Goal: Task Accomplishment & Management: Use online tool/utility

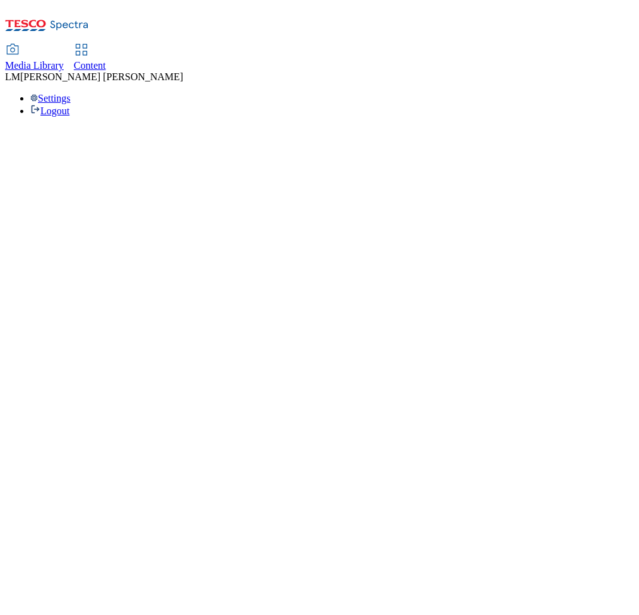
select select "ghs-[GEOGRAPHIC_DATA]"
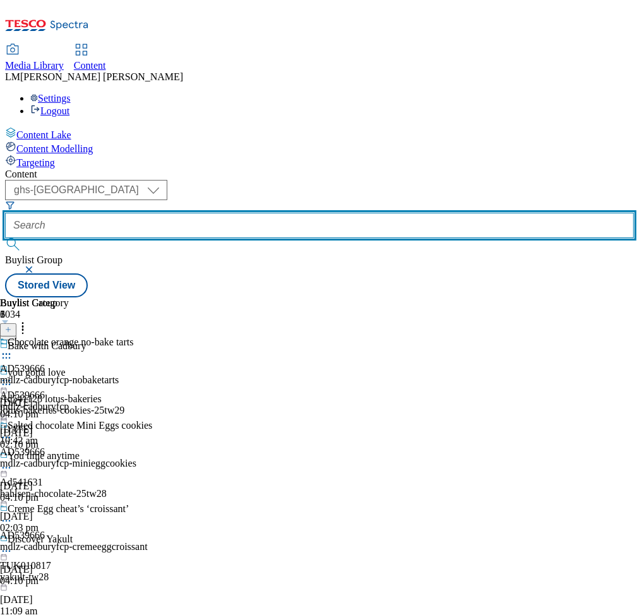
click at [283, 213] on input "text" at bounding box center [319, 225] width 629 height 25
paste input "541841"
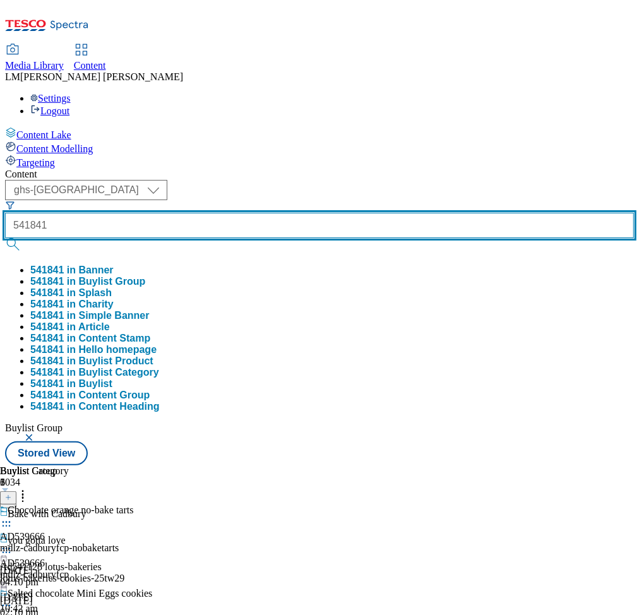
type input "541841"
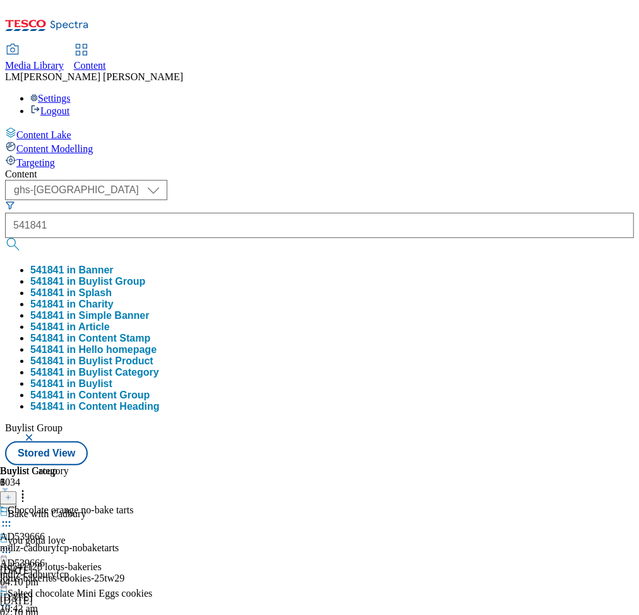
click at [23, 238] on button "submit" at bounding box center [14, 244] width 18 height 13
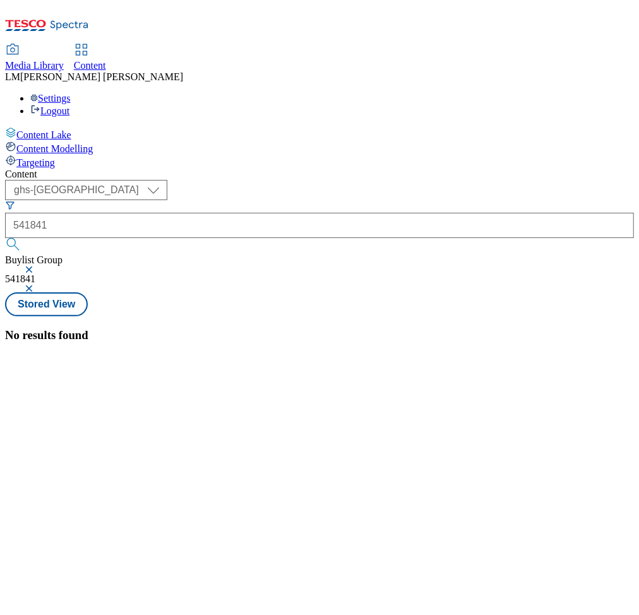
click at [37, 266] on button "button" at bounding box center [30, 270] width 13 height 8
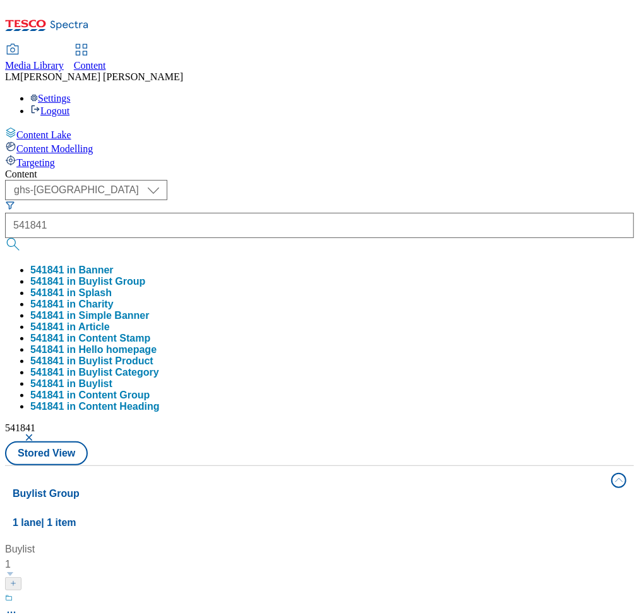
click at [437, 180] on div "( optional ) ghs-roi ghs-uk ghs-uk 541841 541841 in Banner 541841 in Buylist Gr…" at bounding box center [319, 322] width 629 height 285
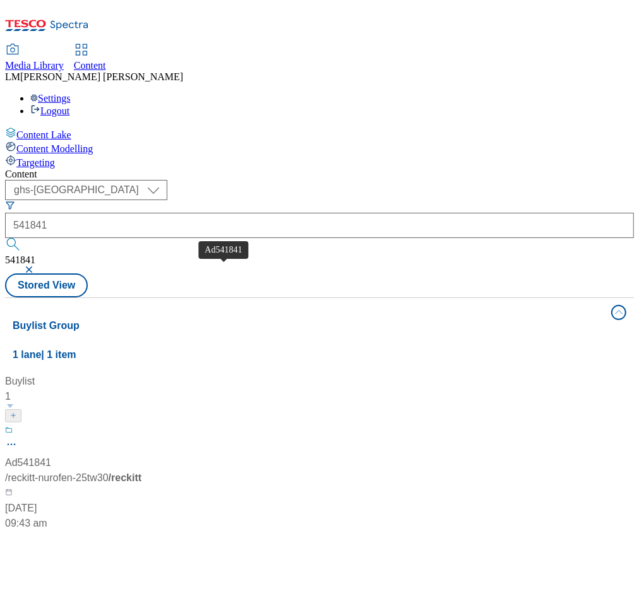
click at [51, 455] on span "Ad541841" at bounding box center [28, 462] width 46 height 15
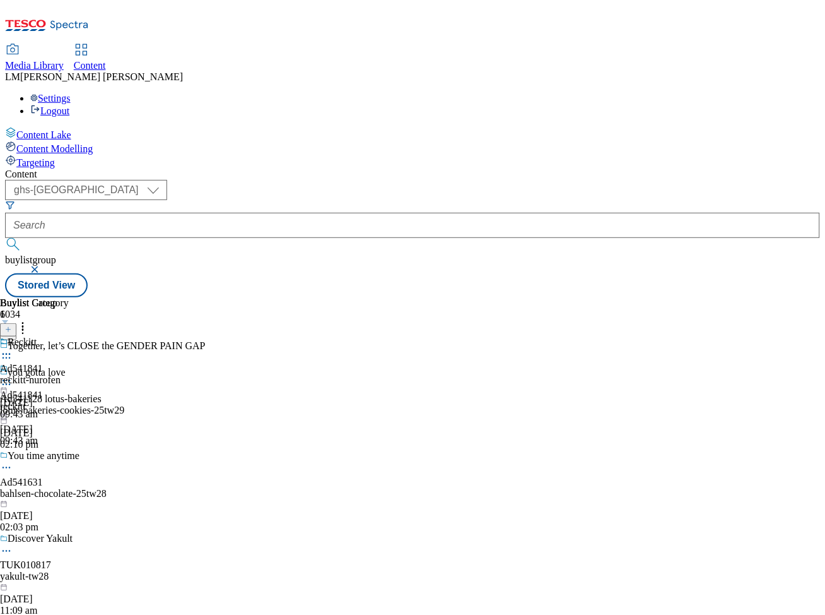
click at [13, 374] on icon at bounding box center [6, 380] width 13 height 13
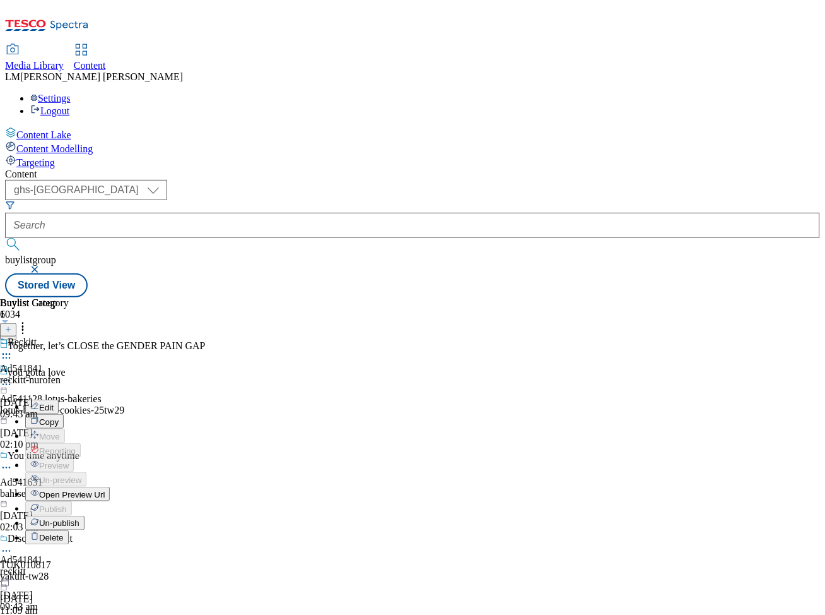
click at [80, 519] on span "Un-publish" at bounding box center [59, 523] width 40 height 9
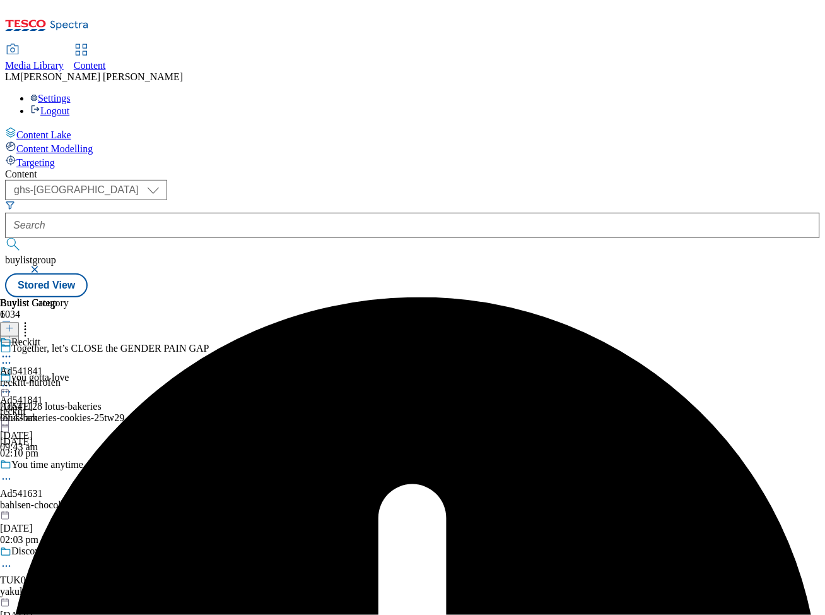
click at [13, 379] on icon at bounding box center [6, 385] width 13 height 13
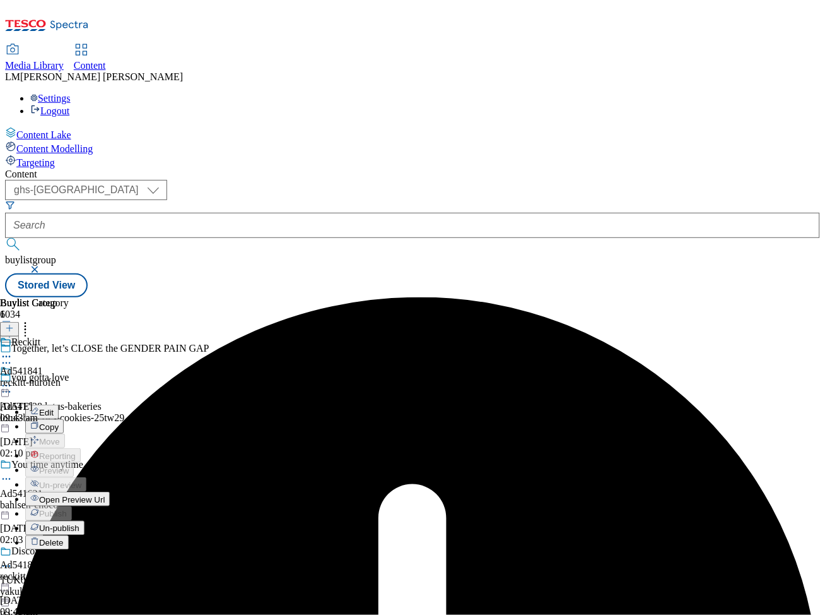
click at [80, 524] on span "Un-publish" at bounding box center [59, 528] width 40 height 9
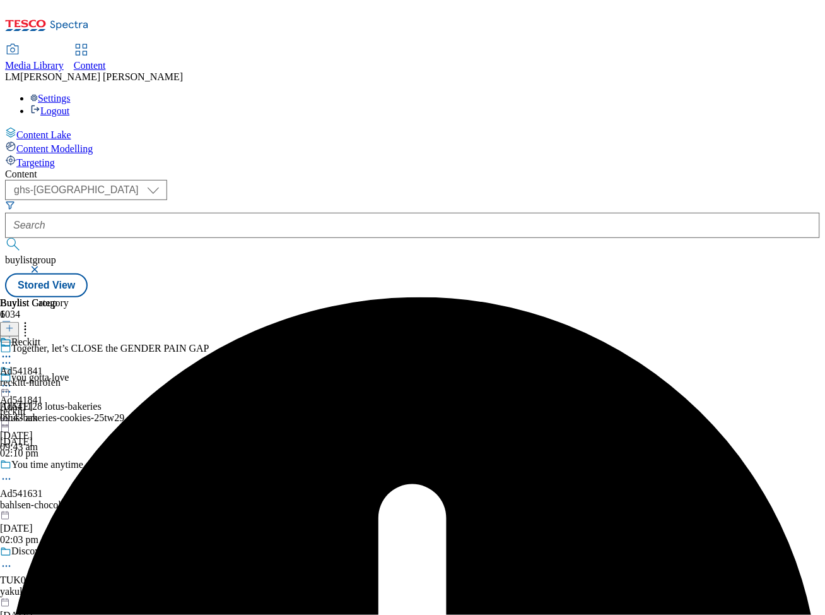
click at [13, 379] on icon at bounding box center [6, 385] width 13 height 13
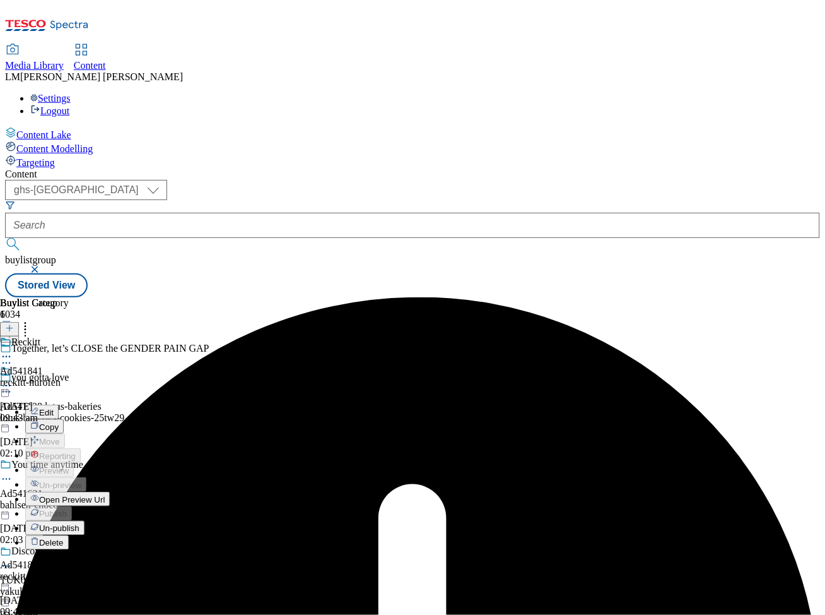
click at [80, 524] on span "Un-publish" at bounding box center [59, 528] width 40 height 9
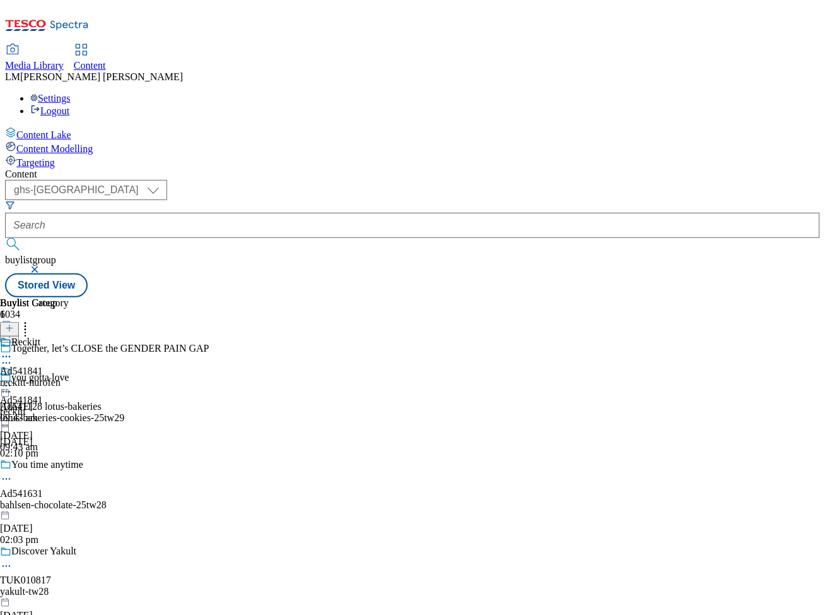
click at [13, 379] on icon at bounding box center [6, 385] width 13 height 13
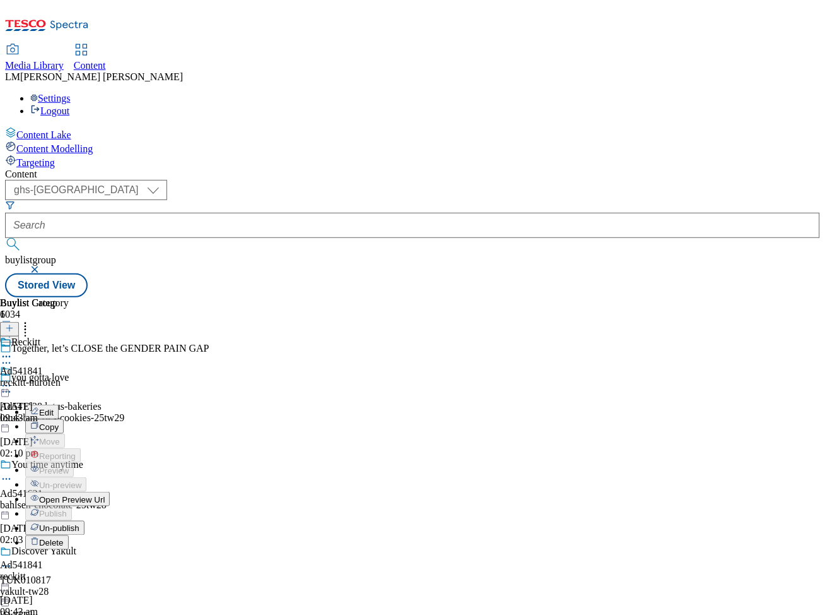
click at [80, 524] on span "Un-publish" at bounding box center [59, 528] width 40 height 9
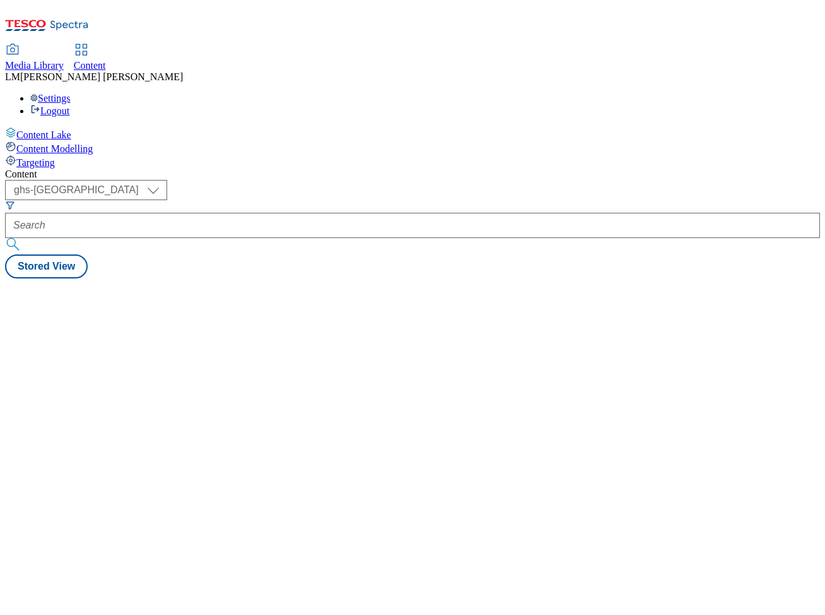
select select "ghs-[GEOGRAPHIC_DATA]"
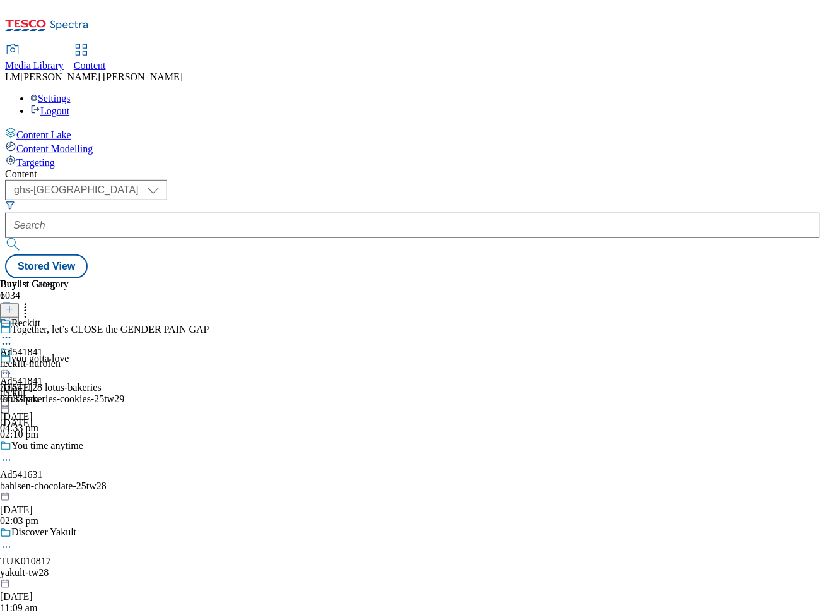
click at [13, 360] on icon at bounding box center [6, 366] width 13 height 13
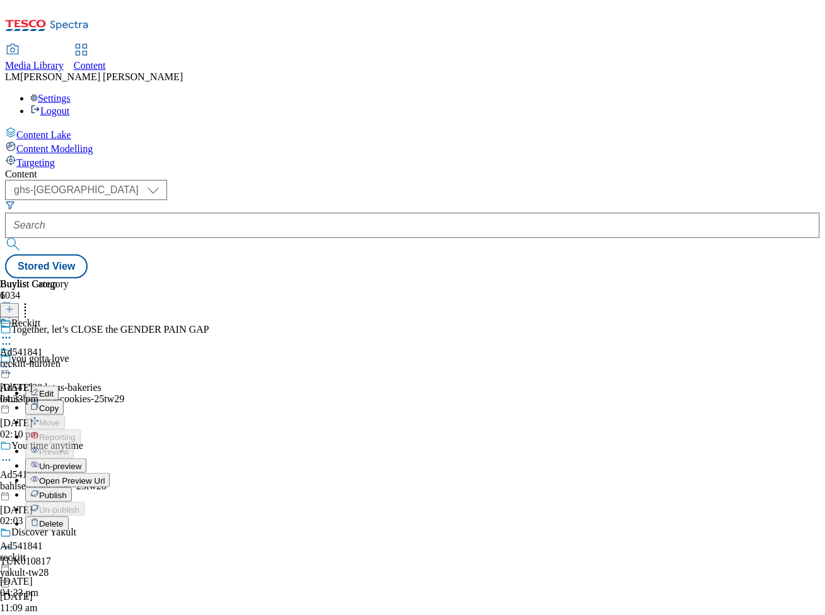
click at [81, 461] on span "Un-preview" at bounding box center [60, 465] width 42 height 9
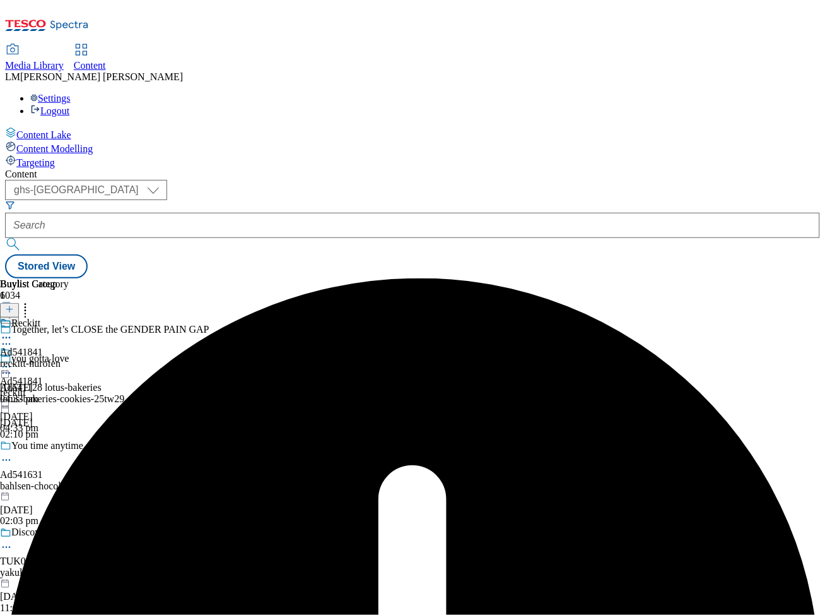
click at [13, 360] on icon at bounding box center [6, 366] width 13 height 13
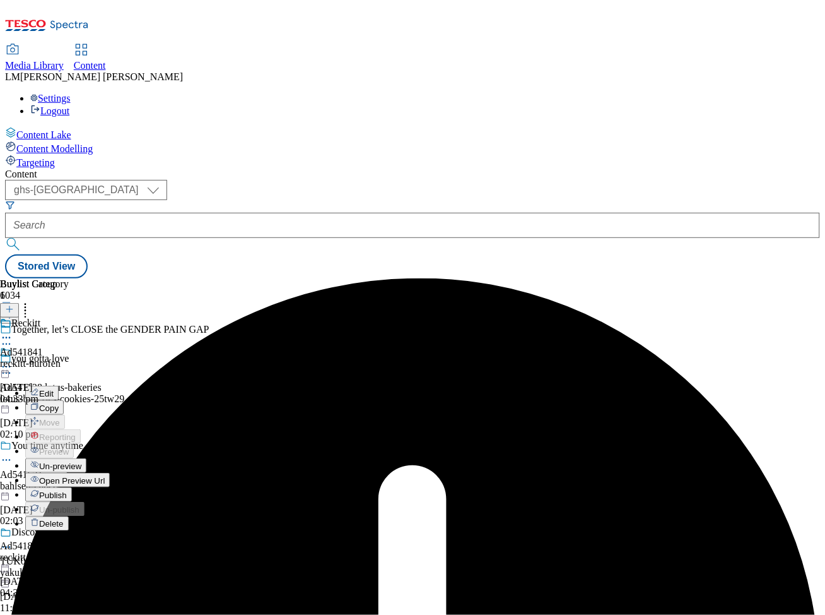
click at [110, 458] on li "Un-preview" at bounding box center [67, 465] width 85 height 15
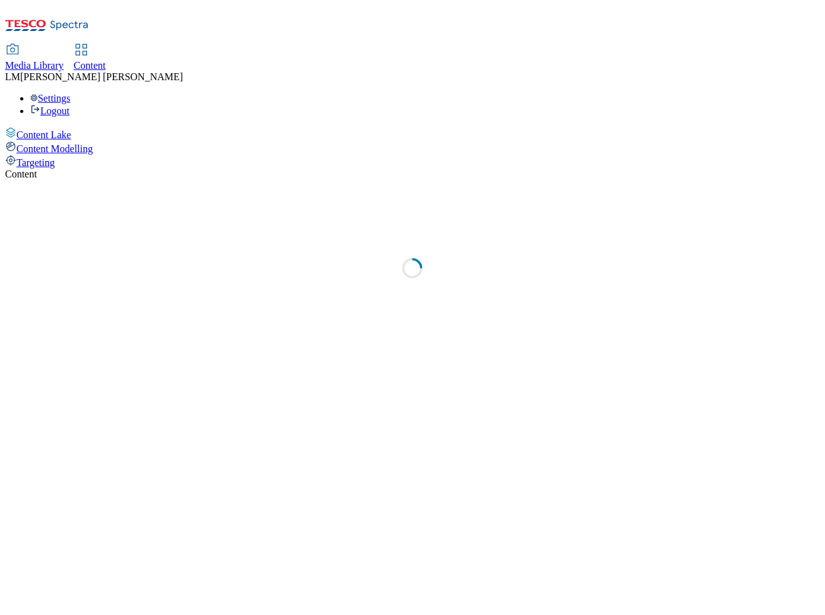
select select "ghs-[GEOGRAPHIC_DATA]"
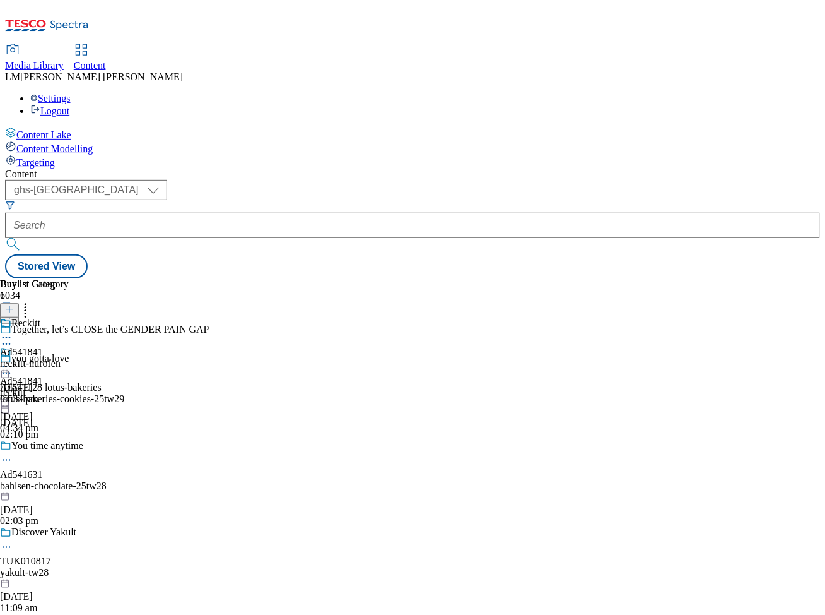
click at [13, 360] on icon at bounding box center [6, 366] width 13 height 13
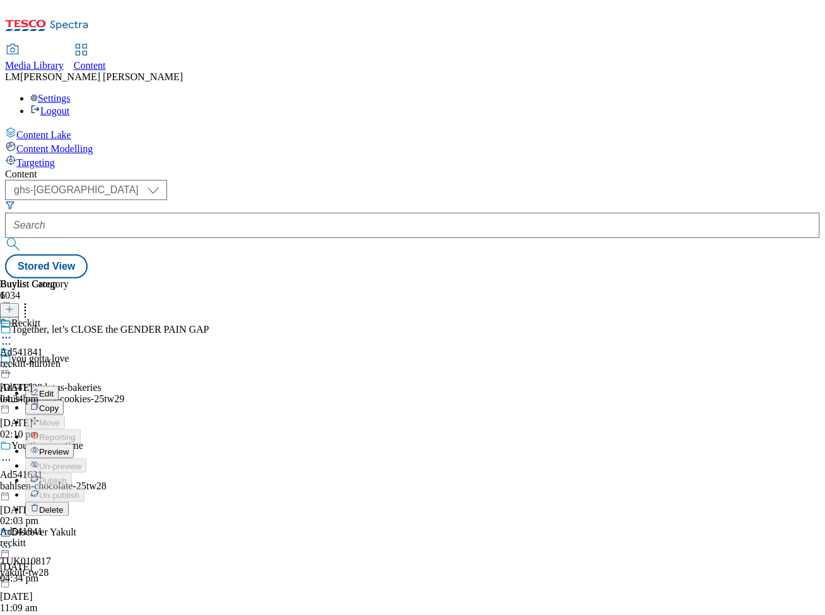
click at [69, 382] on div "Reckitt Ad541841 reckitt-nurofen [DATE] 04:34 pm" at bounding box center [34, 360] width 69 height 87
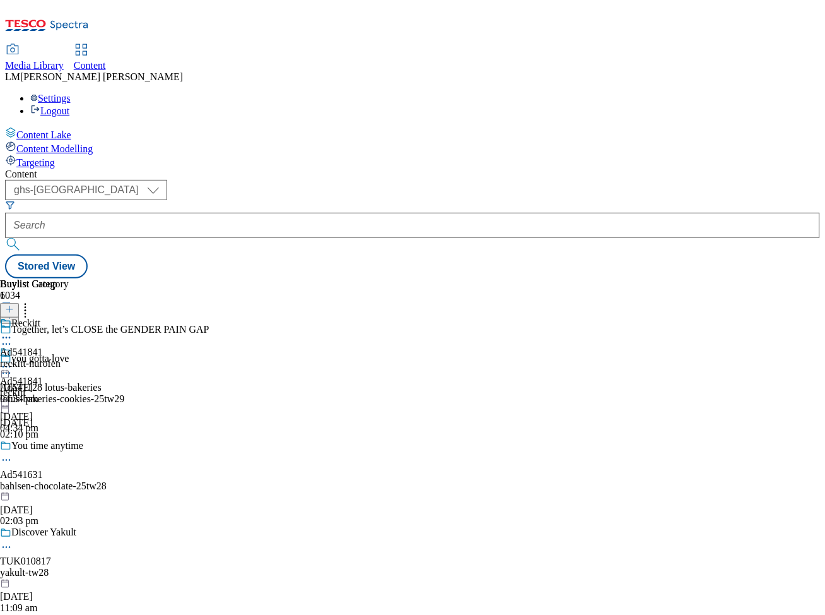
click at [69, 358] on div "reckitt-nurofen" at bounding box center [34, 363] width 69 height 11
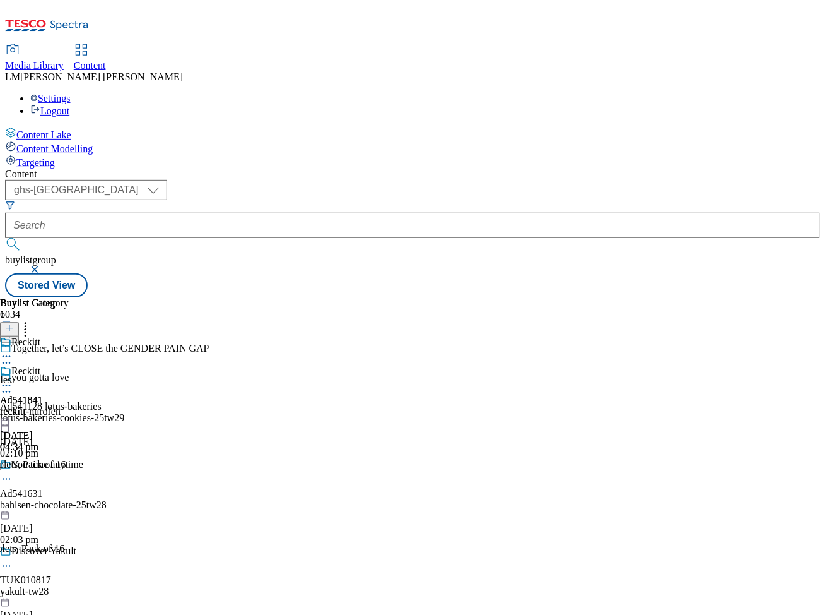
scroll to position [0, 294]
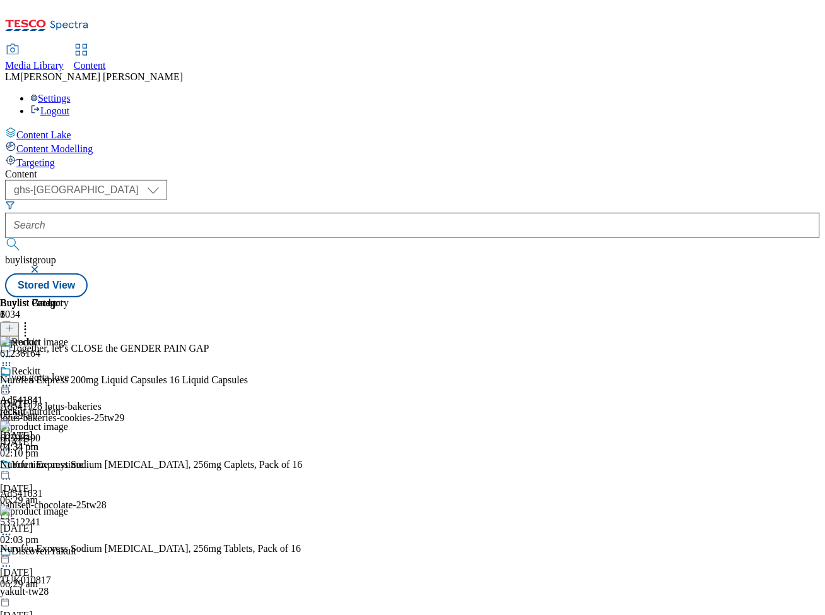
click at [32, 320] on icon at bounding box center [25, 326] width 13 height 13
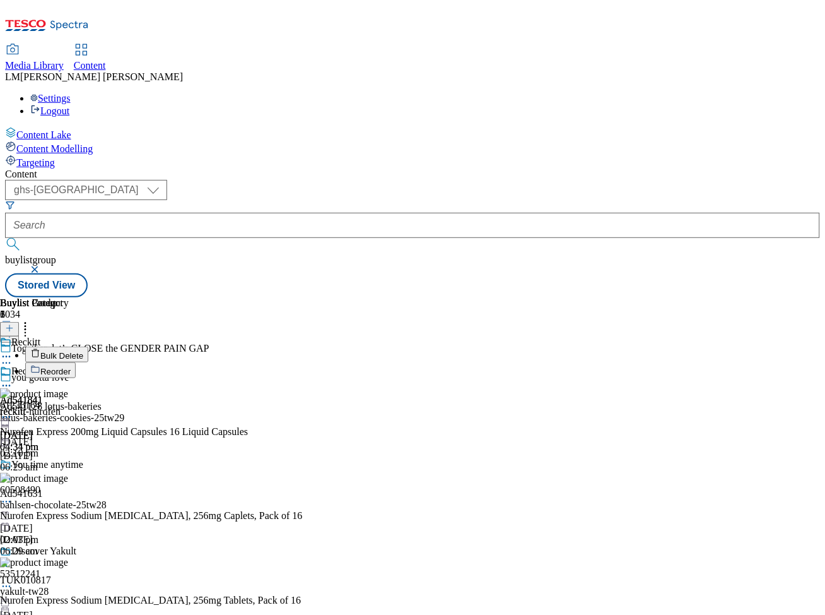
click at [83, 351] on span "Bulk Delete" at bounding box center [61, 355] width 43 height 9
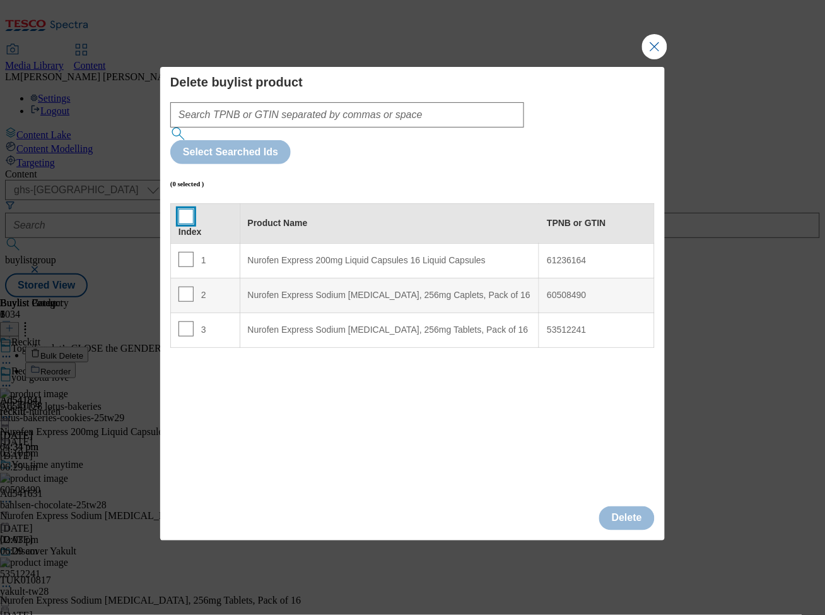
click at [187, 209] on input "Modal" at bounding box center [186, 216] width 15 height 15
checkbox input "true"
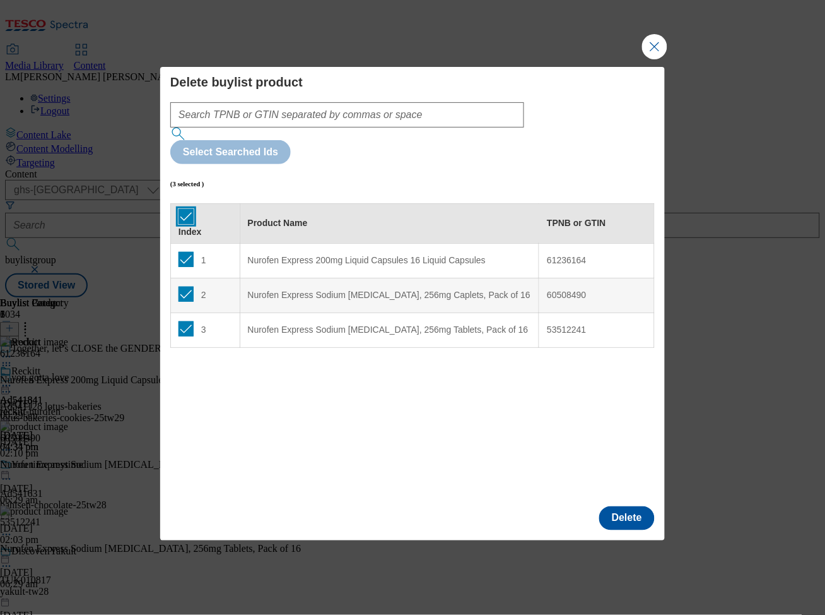
checkbox input "true"
click at [617, 506] on button "Delete" at bounding box center [627, 518] width 56 height 24
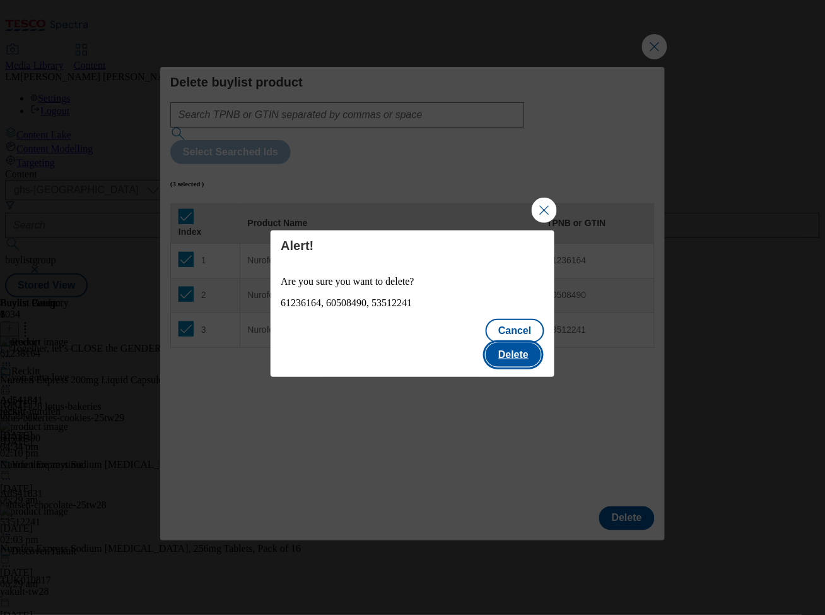
click at [520, 343] on button "Delete" at bounding box center [514, 355] width 56 height 24
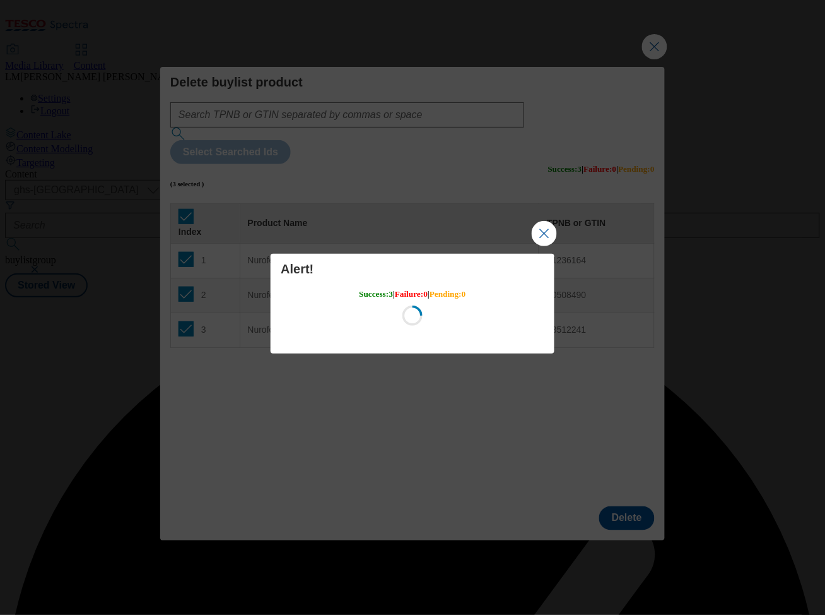
scroll to position [0, 0]
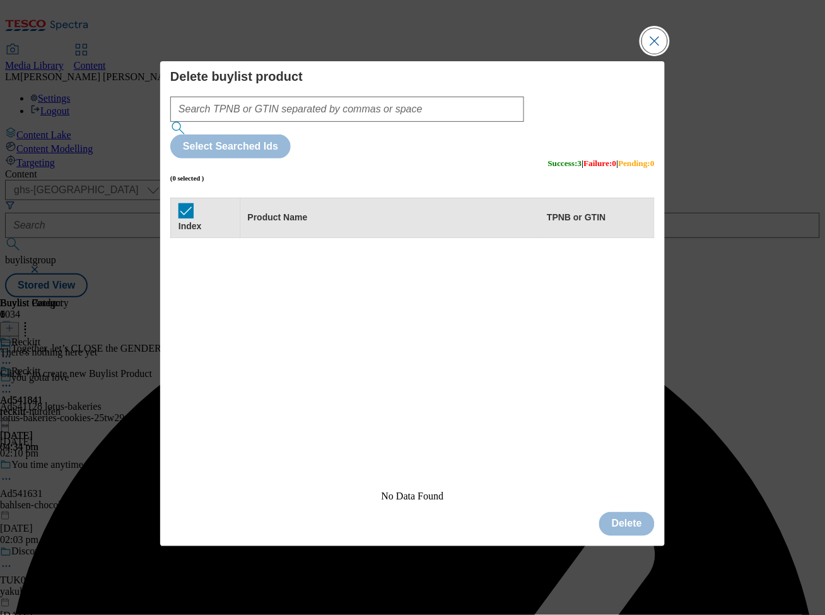
click at [659, 54] on button "Close Modal" at bounding box center [654, 40] width 25 height 25
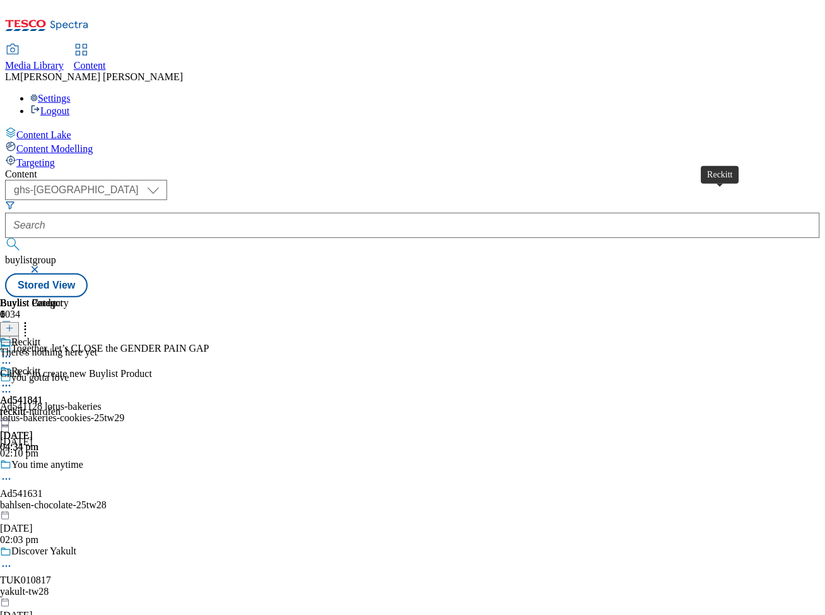
scroll to position [0, 294]
click at [14, 324] on icon at bounding box center [9, 328] width 9 height 9
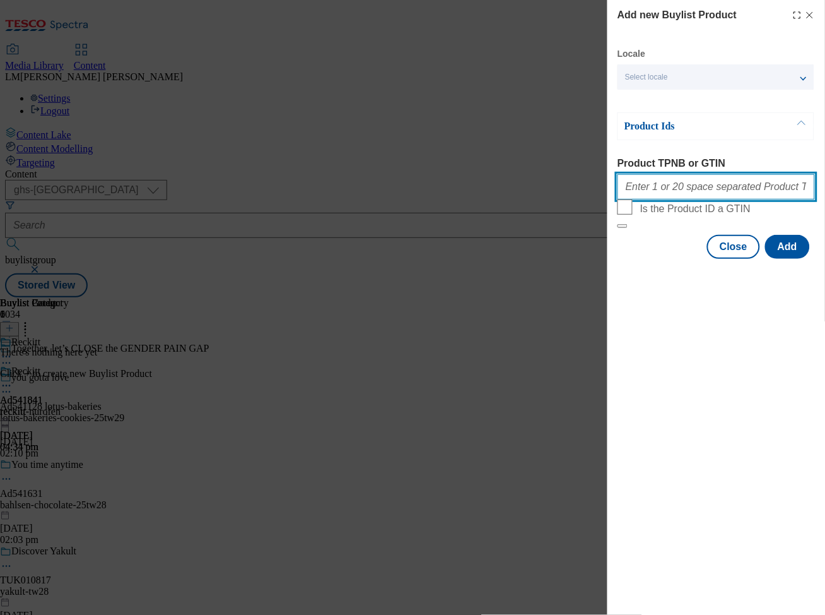
click at [679, 198] on input "Product TPNB or GTIN" at bounding box center [717, 186] width 198 height 25
paste input "89966316"
click at [707, 192] on input "89966316" at bounding box center [717, 186] width 198 height 25
paste input "61236164"
click at [785, 190] on input "89966316 61236164" at bounding box center [717, 186] width 198 height 25
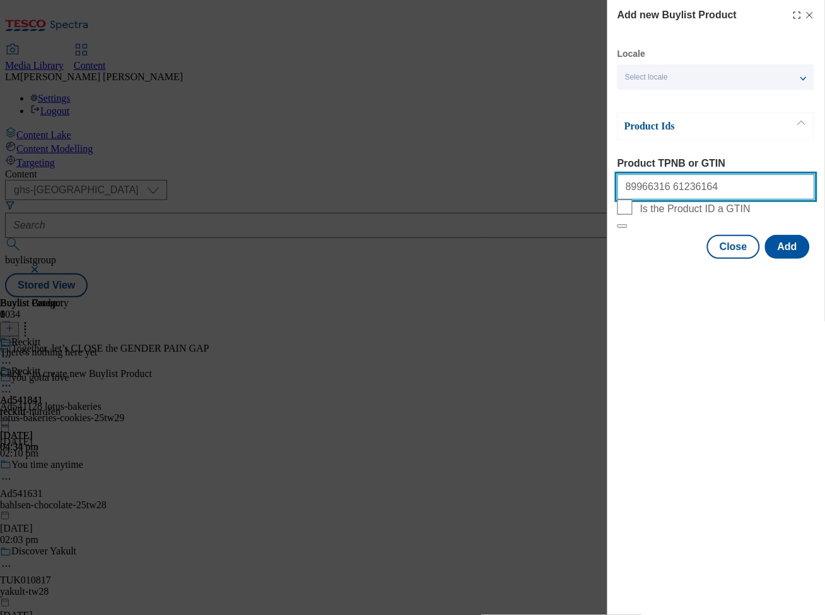
paste input "60508490"
click at [743, 195] on input "89966316 61236164 60508490" at bounding box center [717, 186] width 198 height 25
paste input "53512241"
type input "89966316 61236164 60508490 53512241"
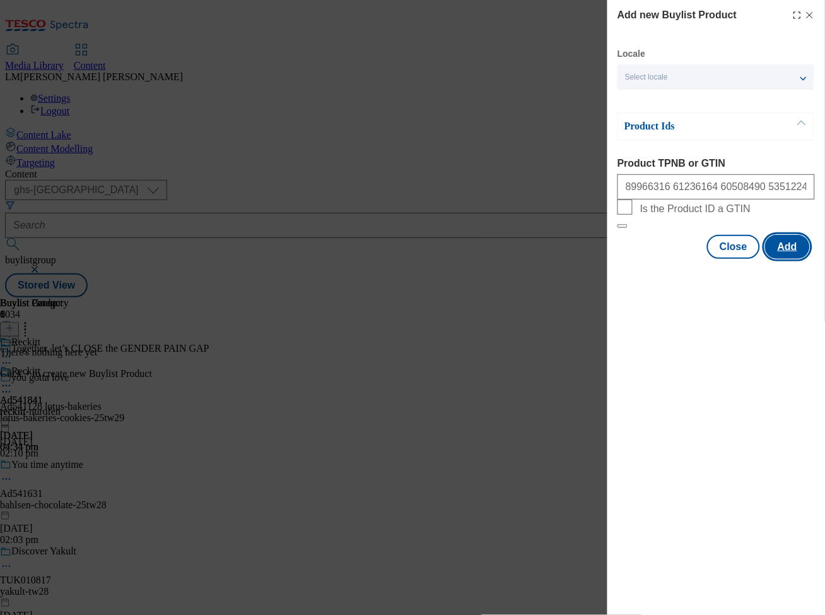
click at [790, 259] on button "Add" at bounding box center [787, 247] width 45 height 24
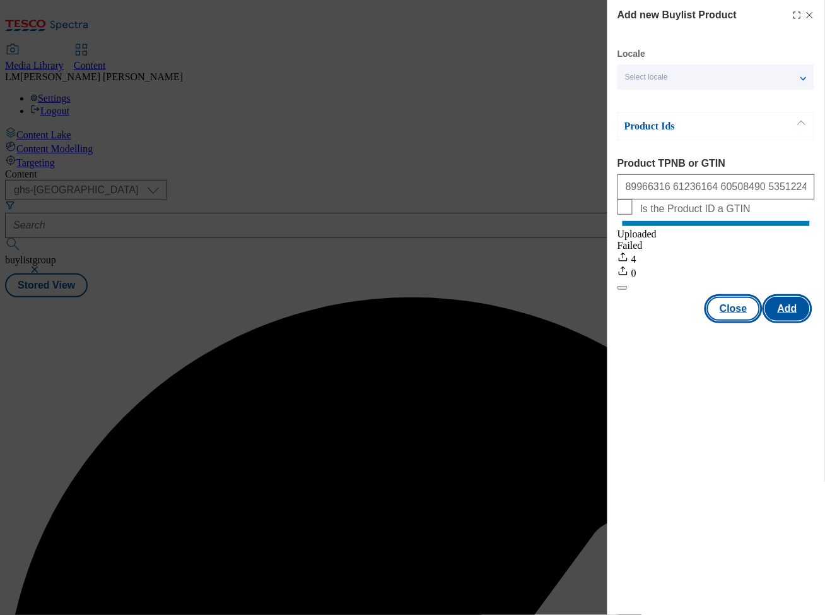
scroll to position [0, 0]
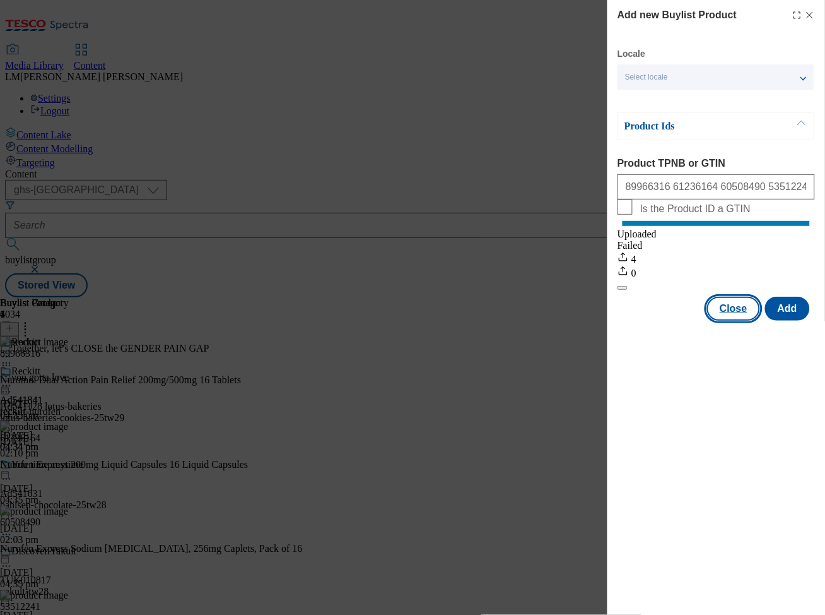
click at [738, 321] on button "Close" at bounding box center [733, 309] width 53 height 24
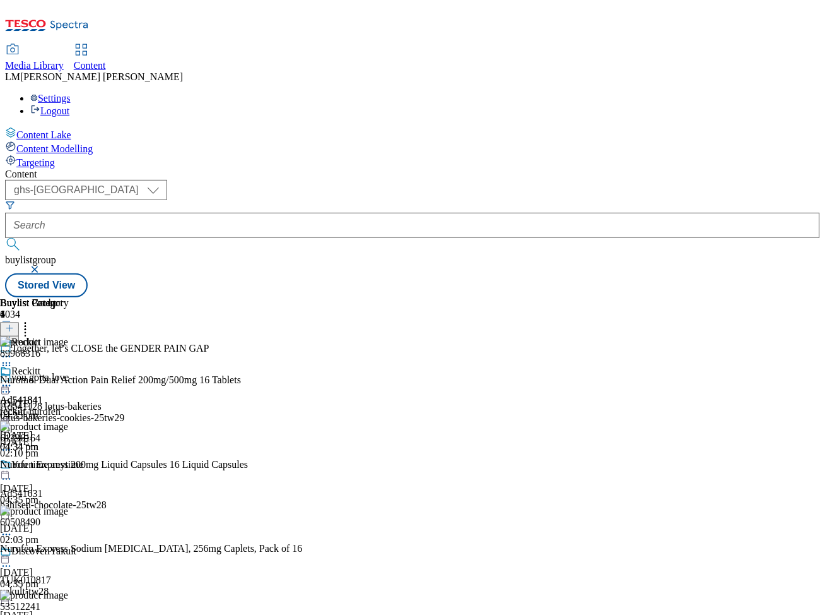
click at [13, 379] on icon at bounding box center [6, 385] width 13 height 13
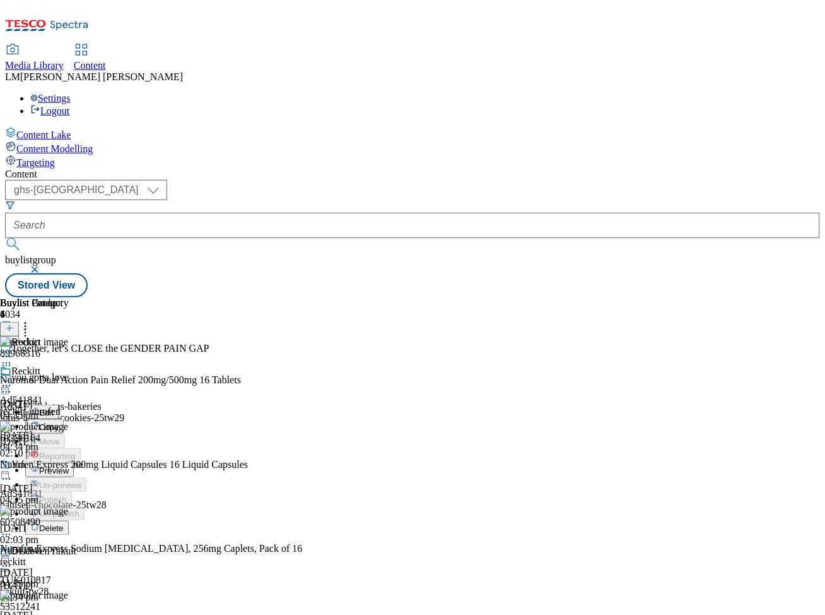
click at [69, 466] on span "Preview" at bounding box center [54, 470] width 30 height 9
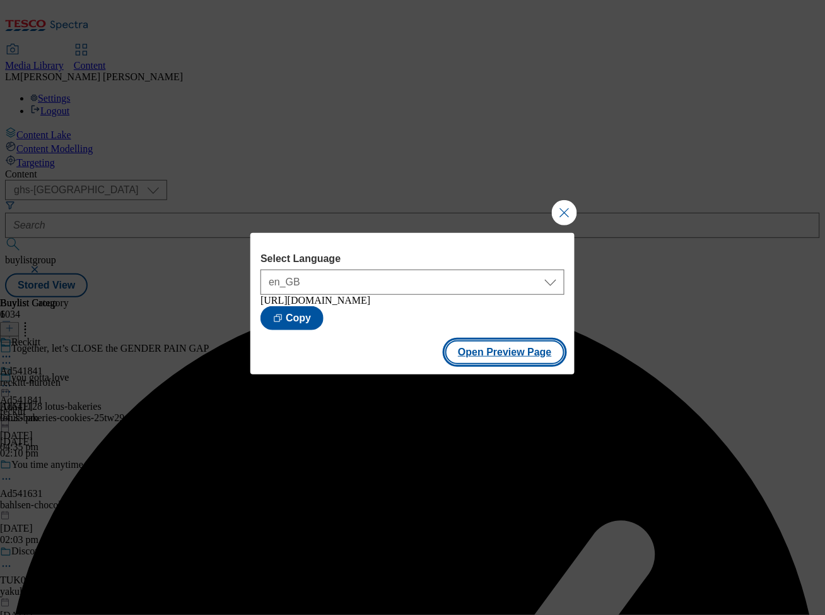
click at [518, 362] on button "Open Preview Page" at bounding box center [505, 352] width 119 height 24
click at [569, 206] on button "Close Modal" at bounding box center [564, 212] width 25 height 25
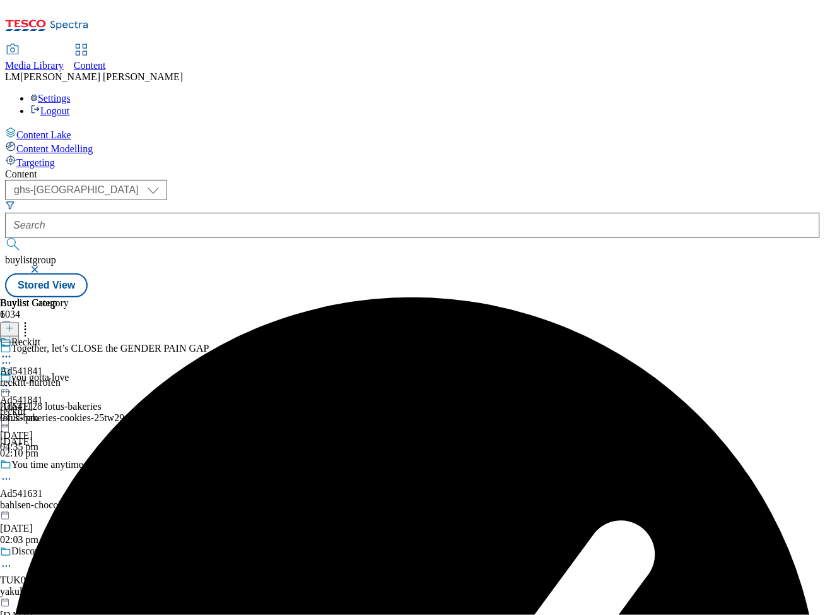
click at [13, 379] on icon at bounding box center [6, 385] width 13 height 13
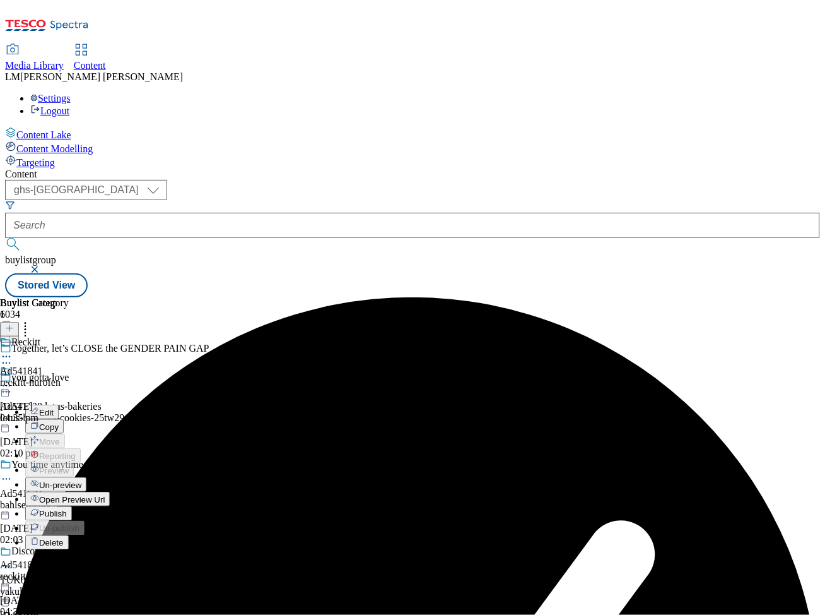
click at [67, 509] on span "Publish" at bounding box center [53, 513] width 28 height 9
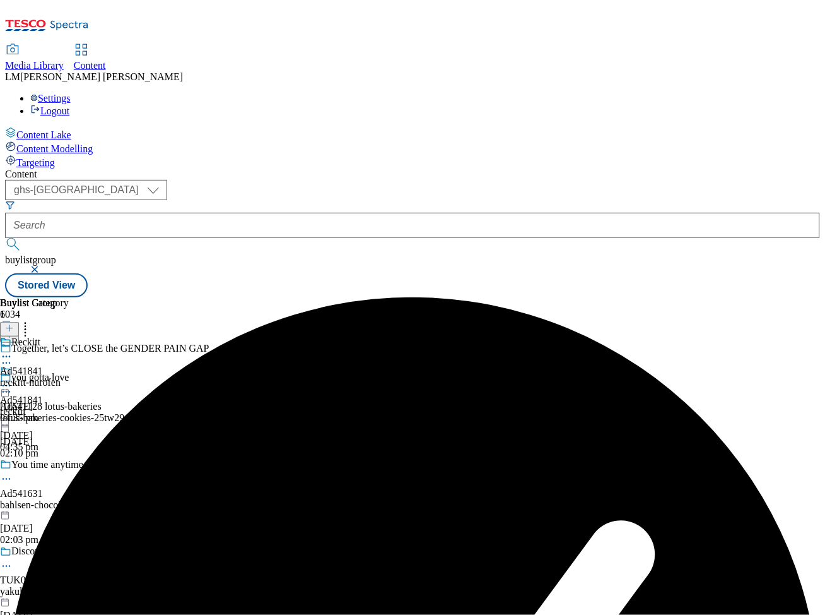
click at [13, 379] on icon at bounding box center [6, 385] width 13 height 13
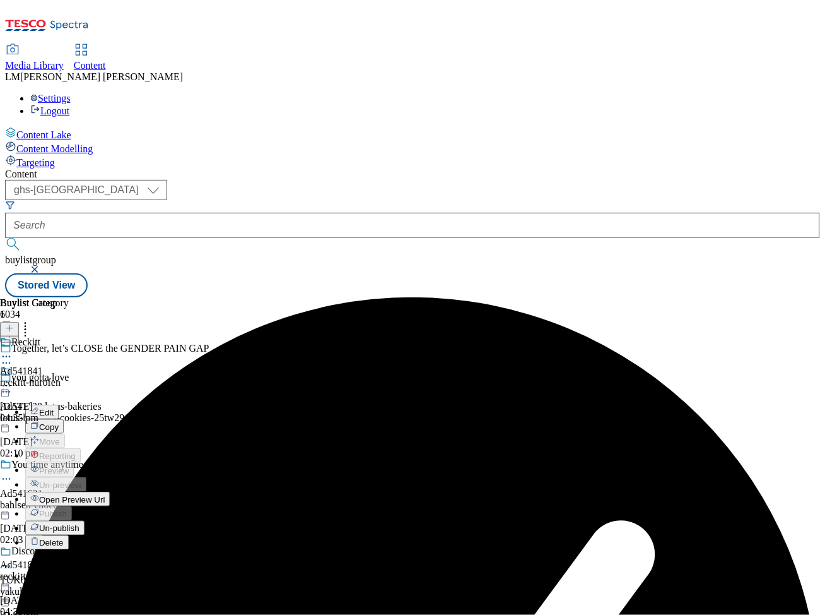
click at [105, 495] on span "Open Preview Url" at bounding box center [72, 499] width 66 height 9
